Goal: Task Accomplishment & Management: Use online tool/utility

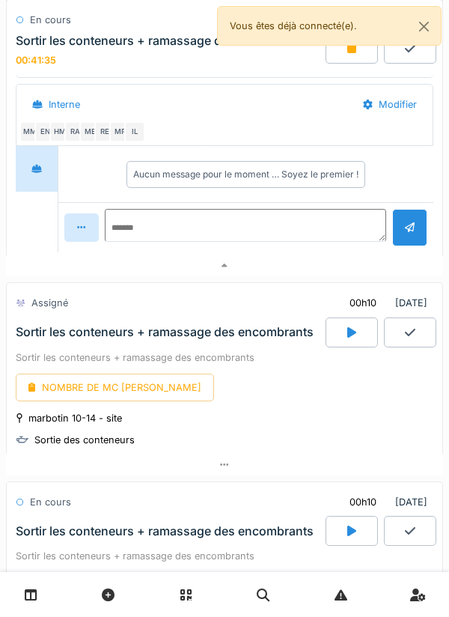
scroll to position [4, 0]
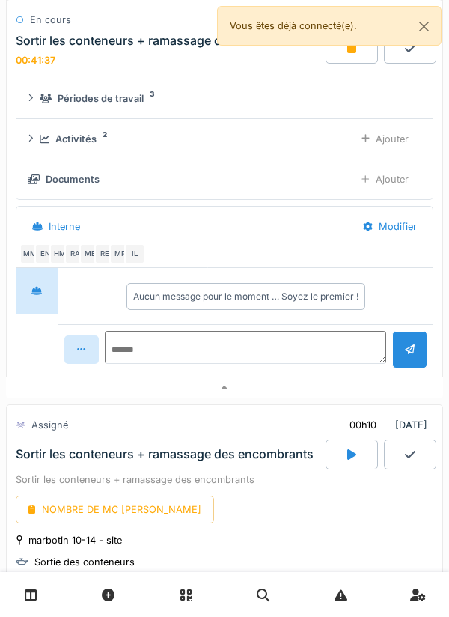
click at [350, 61] on div at bounding box center [352, 49] width 52 height 30
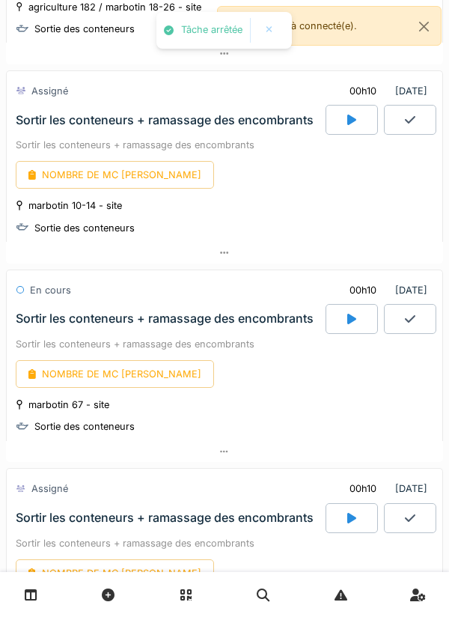
scroll to position [2031, 0]
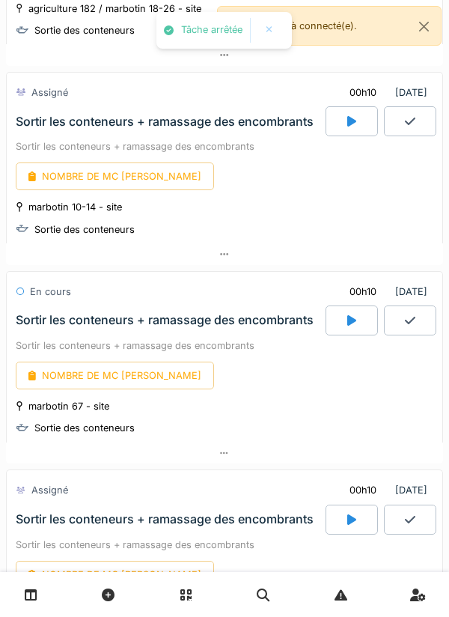
click at [348, 127] on icon at bounding box center [351, 121] width 9 height 10
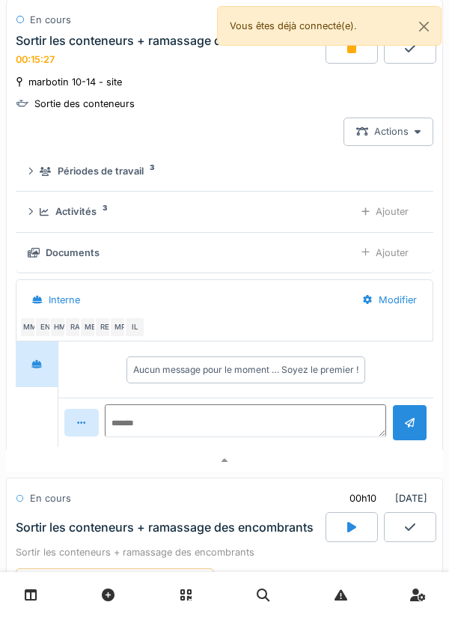
scroll to position [2141, 0]
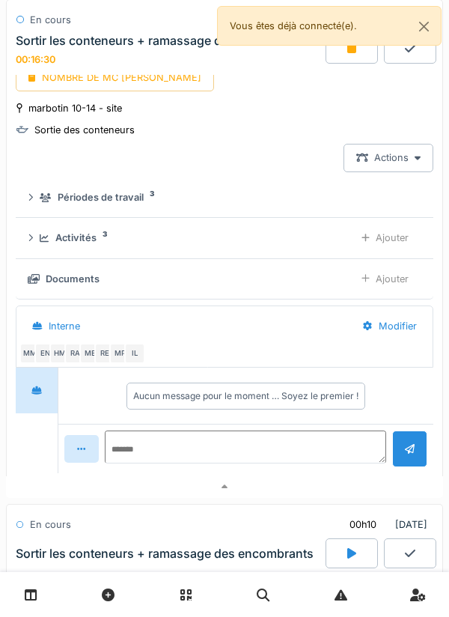
click at [347, 63] on div at bounding box center [352, 49] width 52 height 30
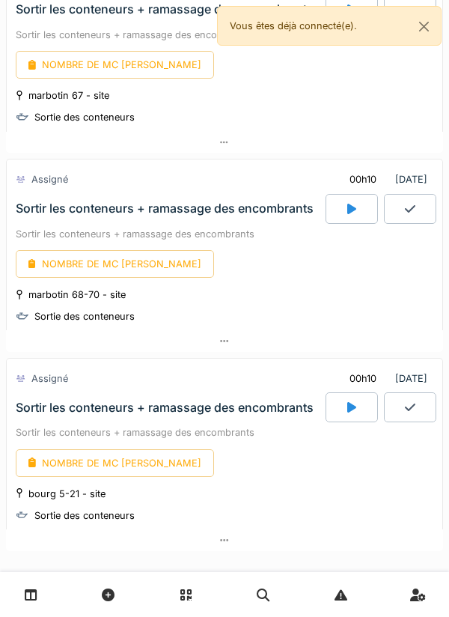
scroll to position [2345, 0]
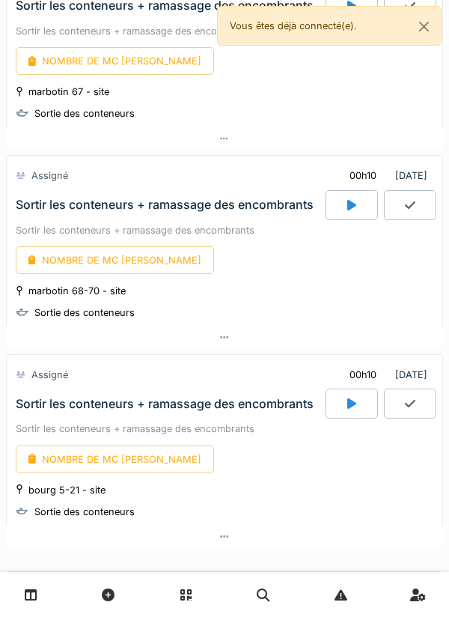
click at [345, 209] on div at bounding box center [352, 205] width 52 height 30
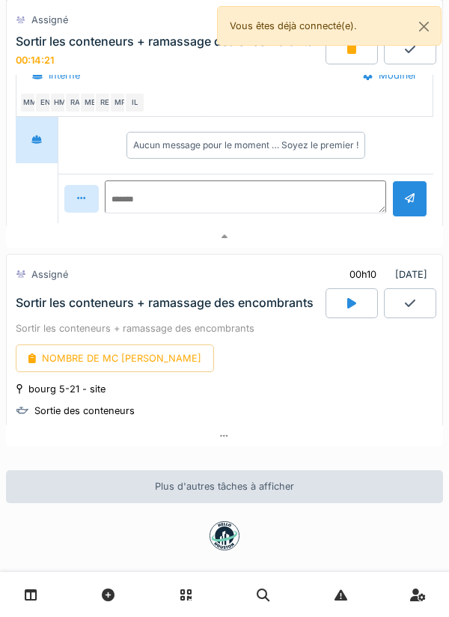
scroll to position [2817, 0]
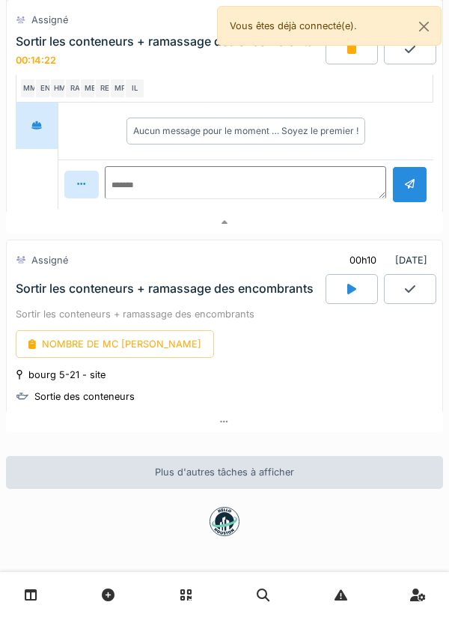
click at [331, 302] on div at bounding box center [352, 289] width 52 height 30
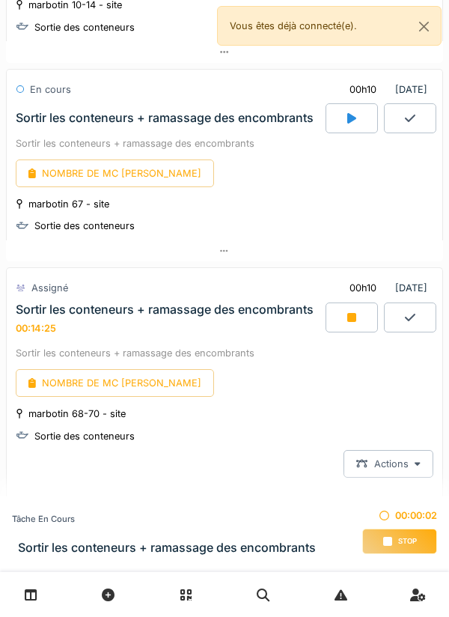
scroll to position [2232, 0]
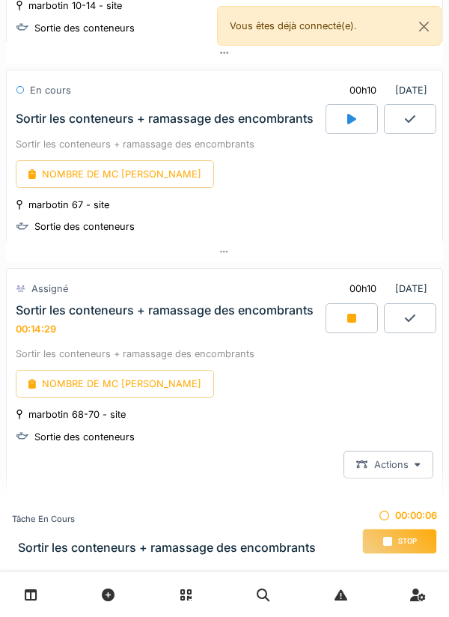
click at [347, 333] on div at bounding box center [352, 318] width 52 height 30
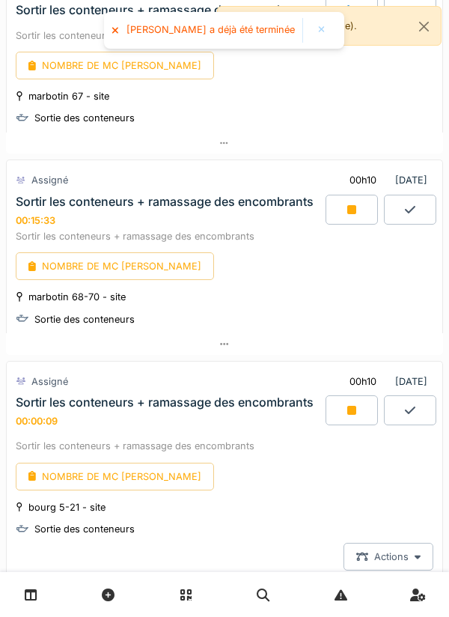
scroll to position [2350, 0]
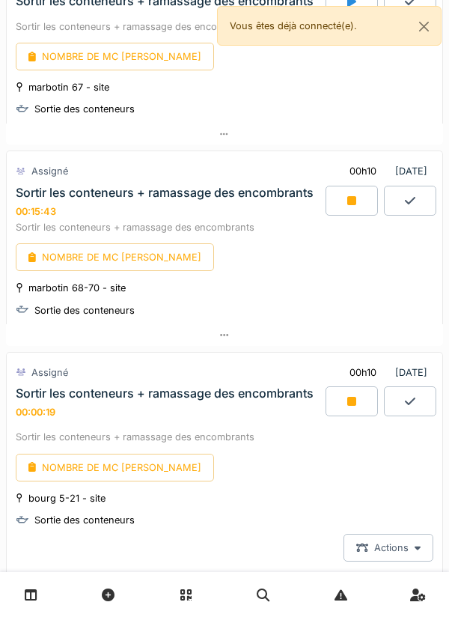
click at [356, 216] on div at bounding box center [352, 201] width 52 height 30
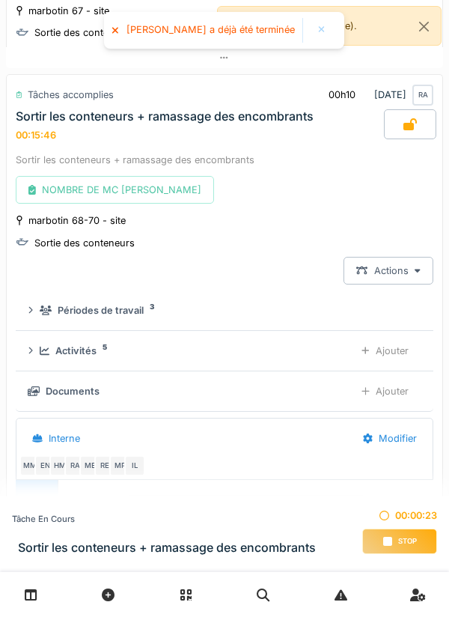
scroll to position [2427, 0]
click at [18, 599] on link at bounding box center [31, 594] width 38 height 35
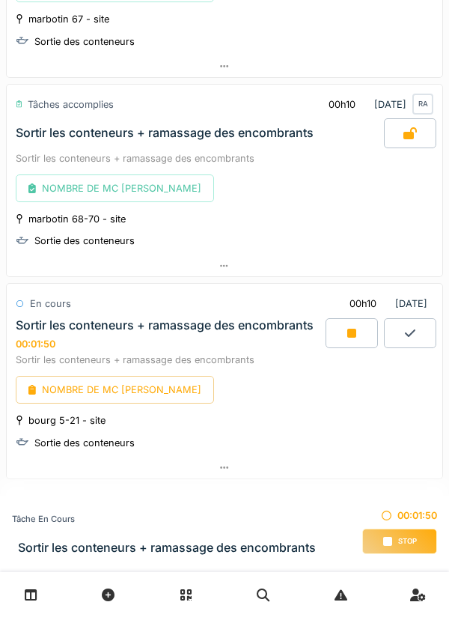
scroll to position [2037, 0]
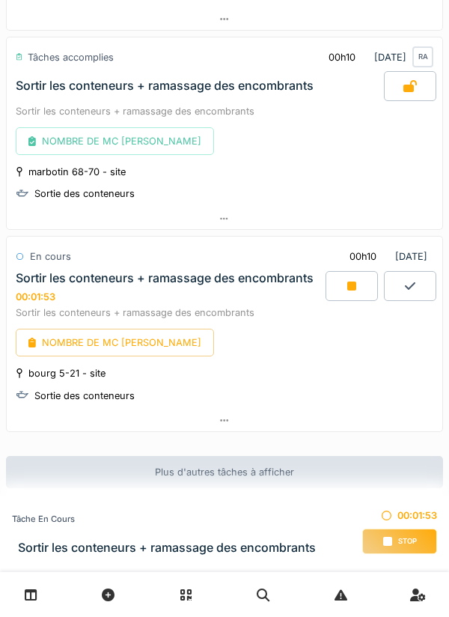
click at [347, 287] on div at bounding box center [352, 286] width 52 height 30
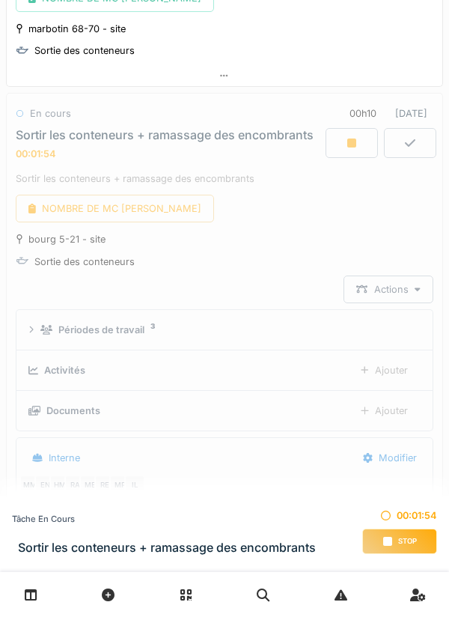
scroll to position [2213, 0]
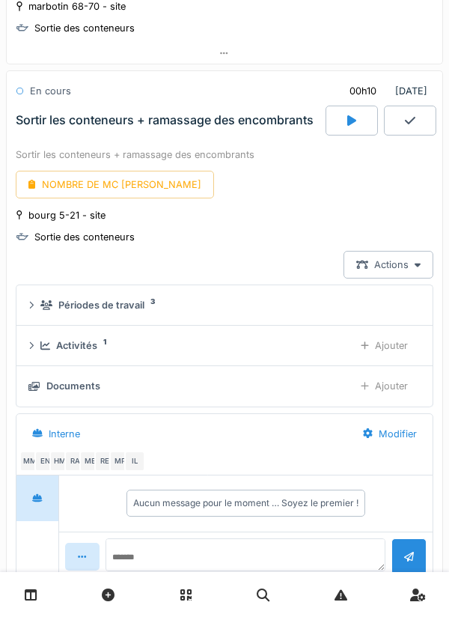
click at [344, 123] on div at bounding box center [352, 121] width 52 height 30
